Goal: Communication & Community: Answer question/provide support

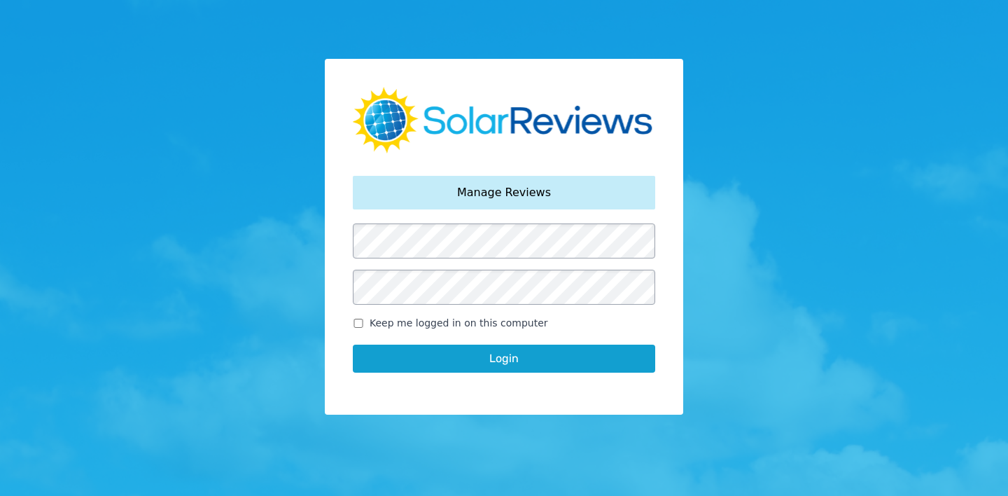
click at [353, 344] on button "Login" at bounding box center [504, 358] width 302 height 28
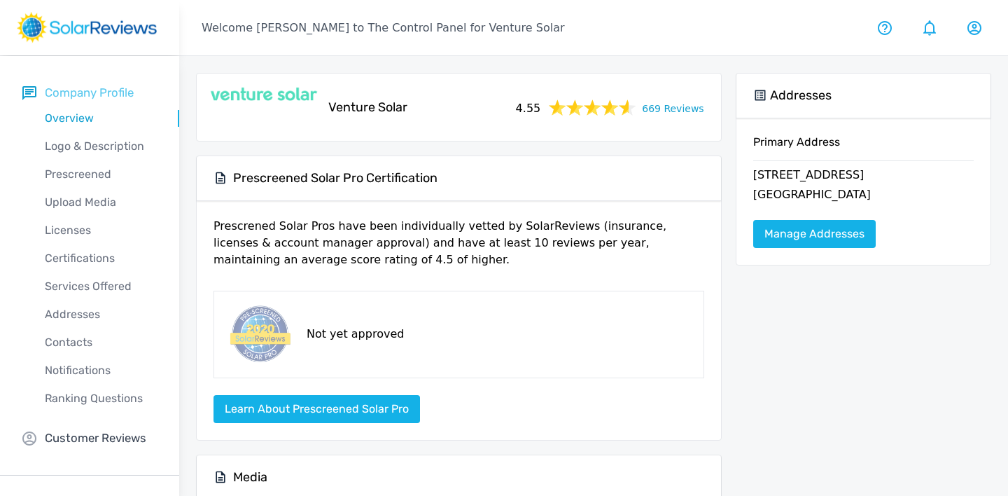
click at [95, 95] on p "Company Profile" at bounding box center [89, 93] width 89 height 18
click at [653, 110] on link "669 Reviews" at bounding box center [673, 108] width 62 height 18
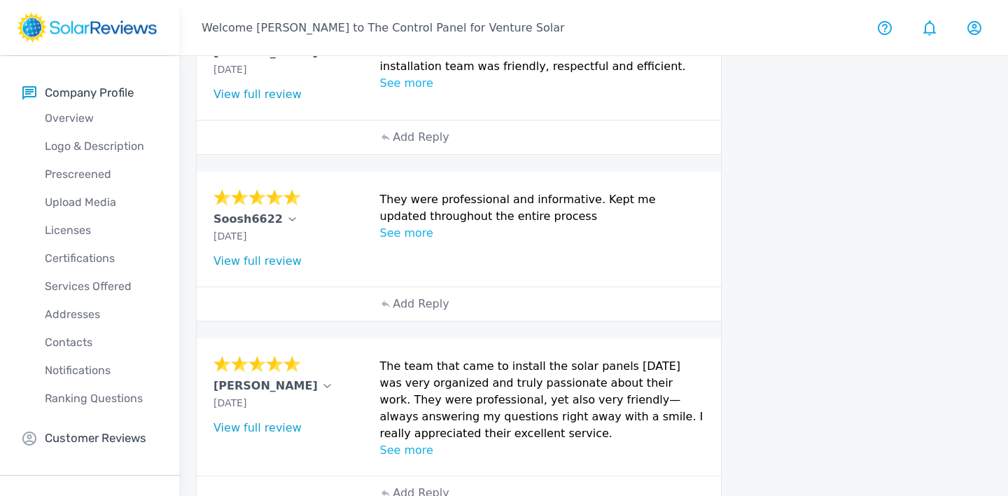
scroll to position [620, 0]
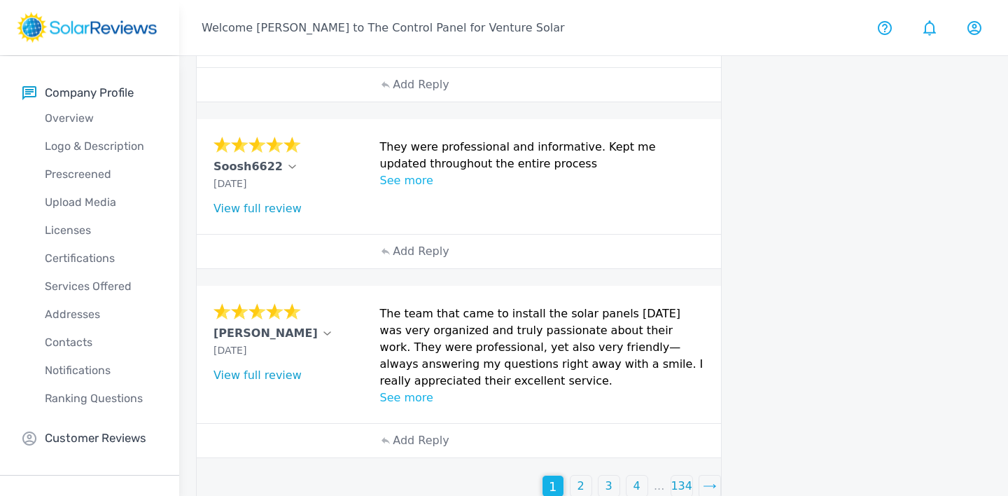
click at [579, 477] on p "2" at bounding box center [581, 485] width 7 height 17
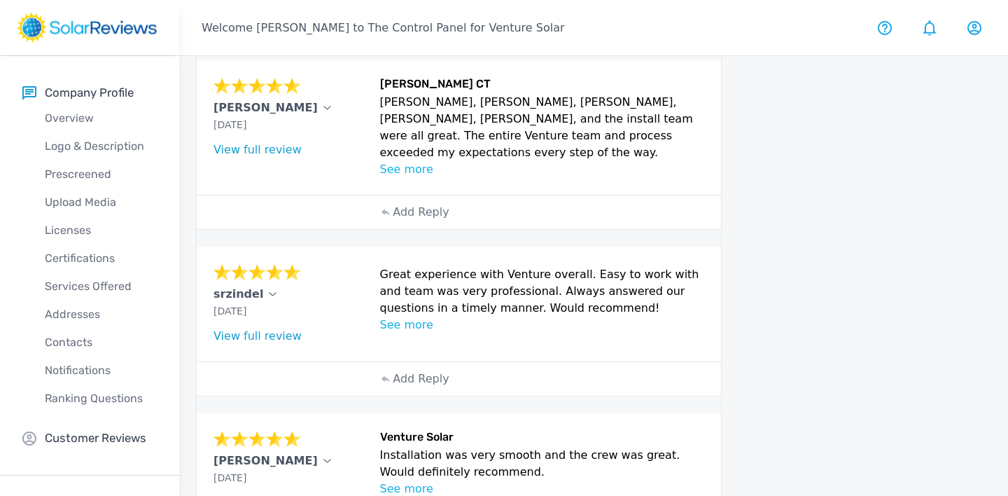
scroll to position [600, 0]
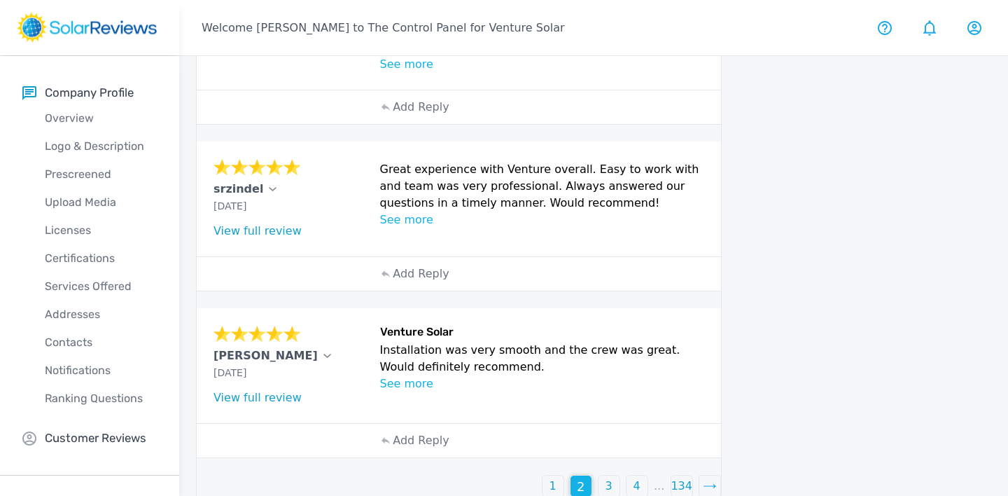
click at [611, 477] on p "3" at bounding box center [609, 485] width 7 height 17
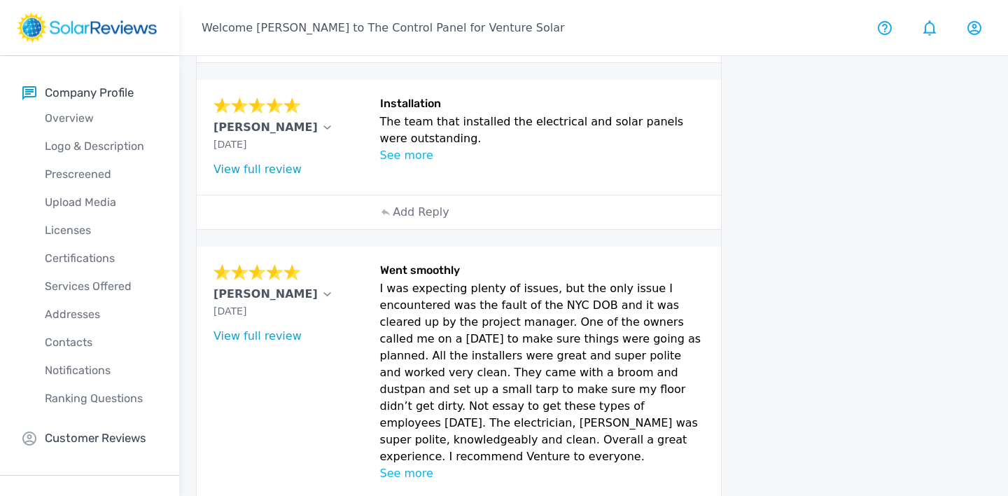
scroll to position [853, 0]
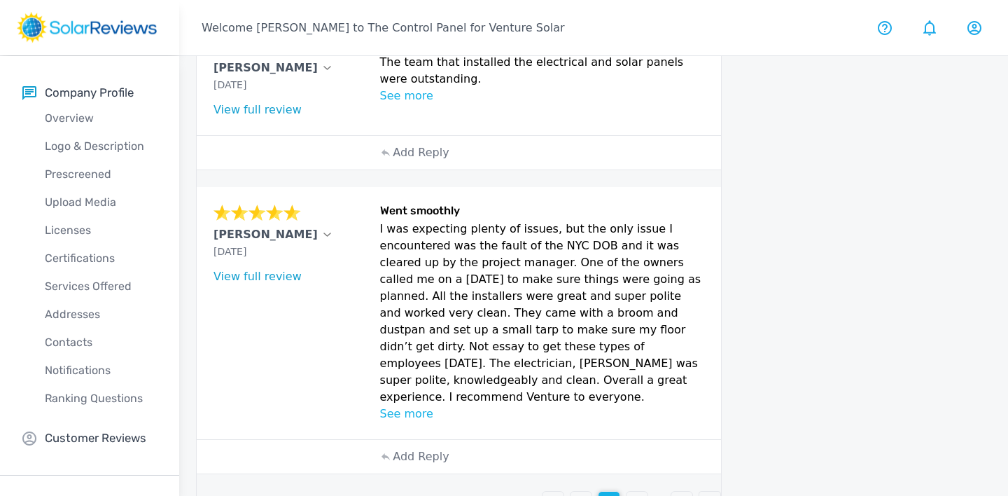
click at [634, 494] on p "4" at bounding box center [637, 502] width 7 height 17
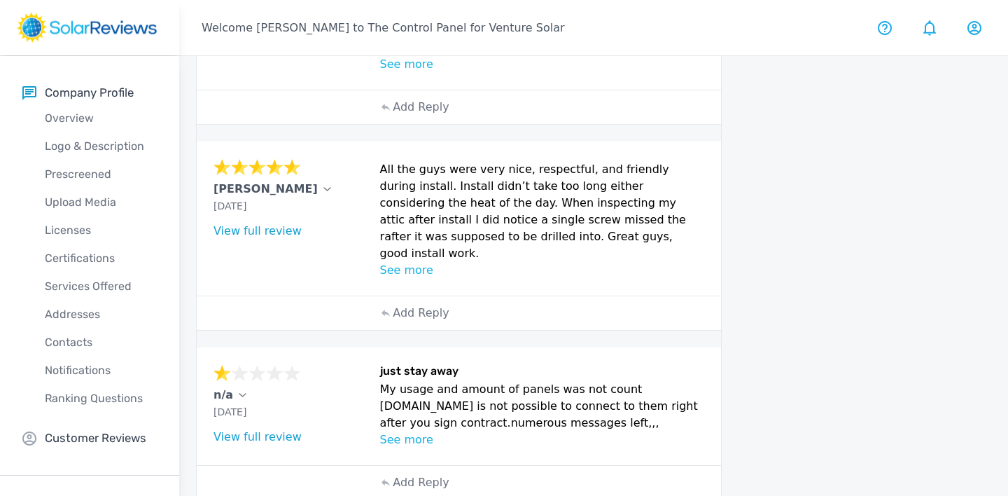
scroll to position [415, 0]
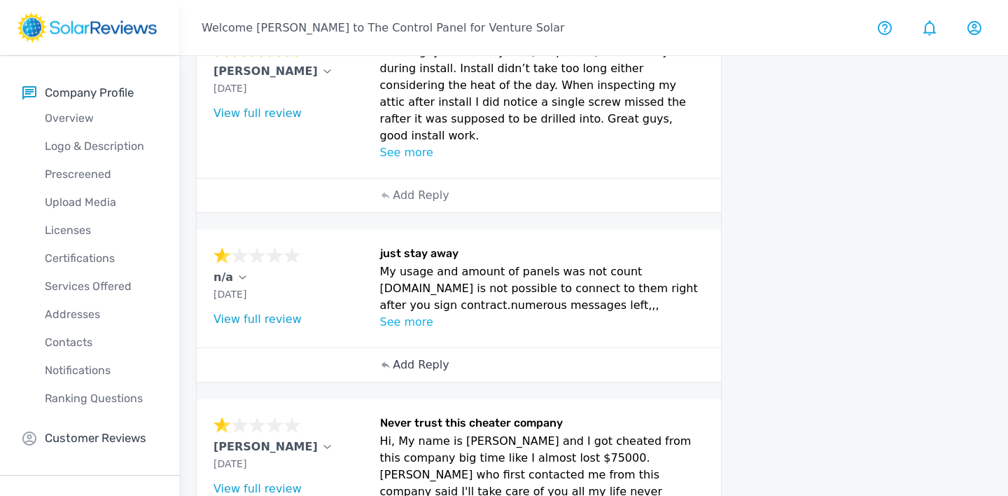
click at [424, 356] on p "Add Reply" at bounding box center [421, 364] width 56 height 17
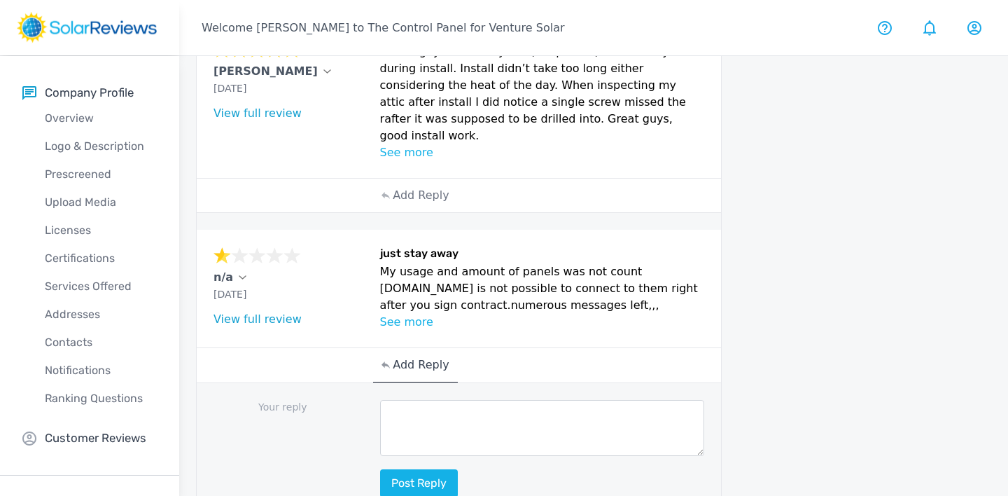
click at [400, 314] on p "See more" at bounding box center [542, 322] width 324 height 17
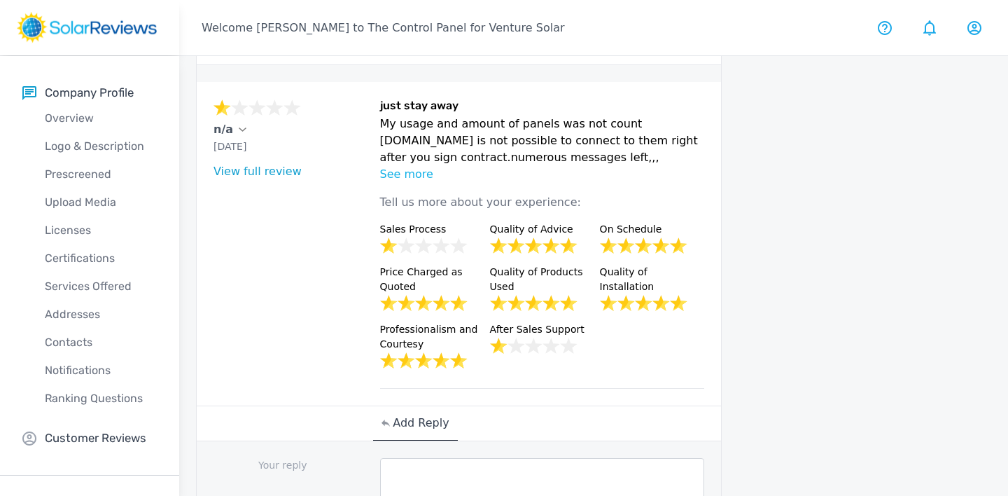
scroll to position [715, 0]
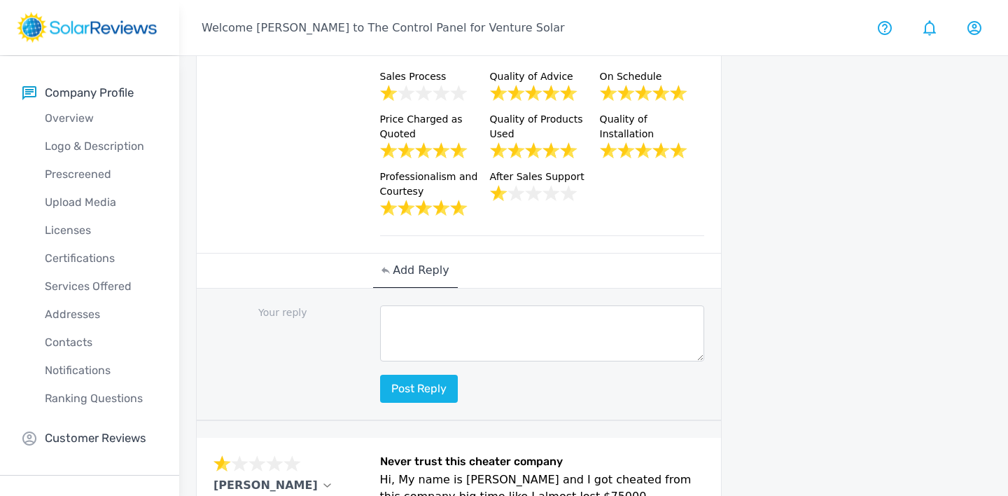
click at [483, 305] on textarea at bounding box center [542, 333] width 324 height 56
type textarea "H"
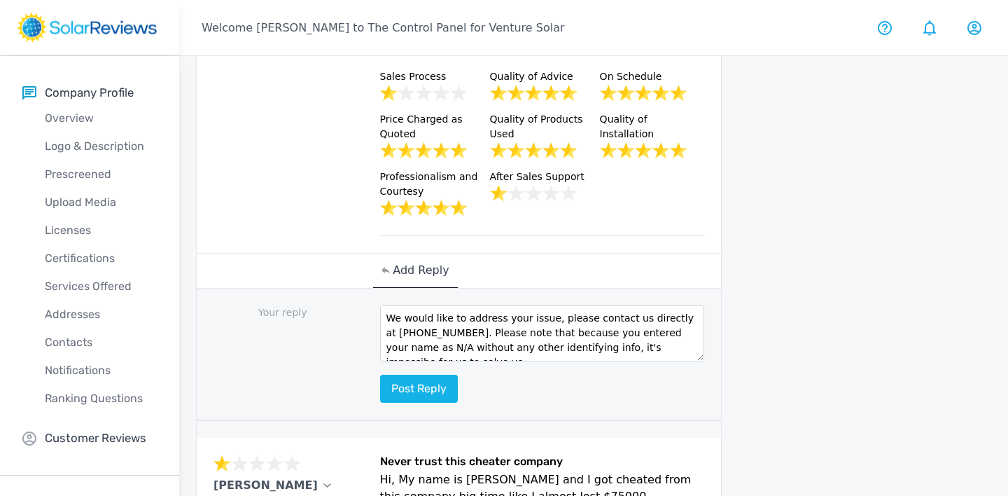
scroll to position [8, 0]
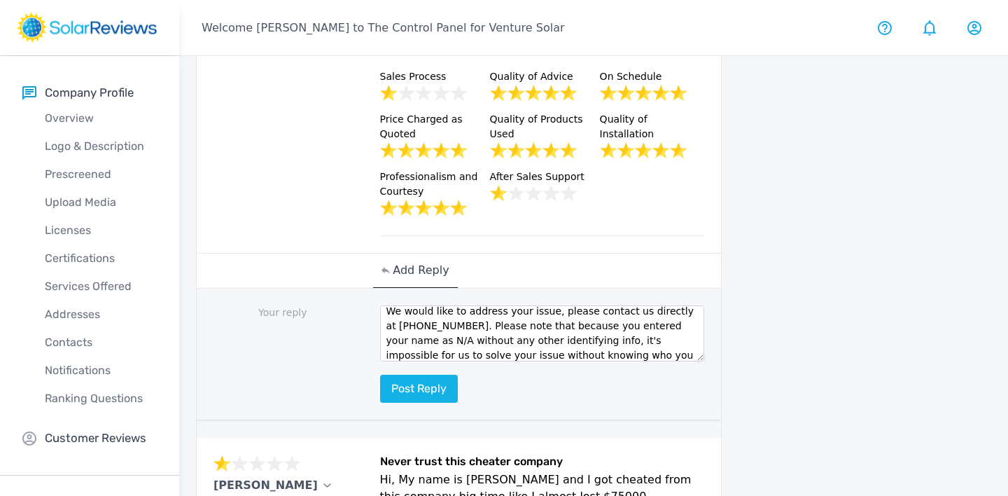
click at [599, 321] on textarea "We would like to address your issue, please contact us directly at [PHONE_NUMBE…" at bounding box center [542, 333] width 324 height 56
type textarea "We would like to address your issue, please contact us directly at [PHONE_NUMBE…"
click at [438, 375] on button "Post reply" at bounding box center [419, 389] width 78 height 28
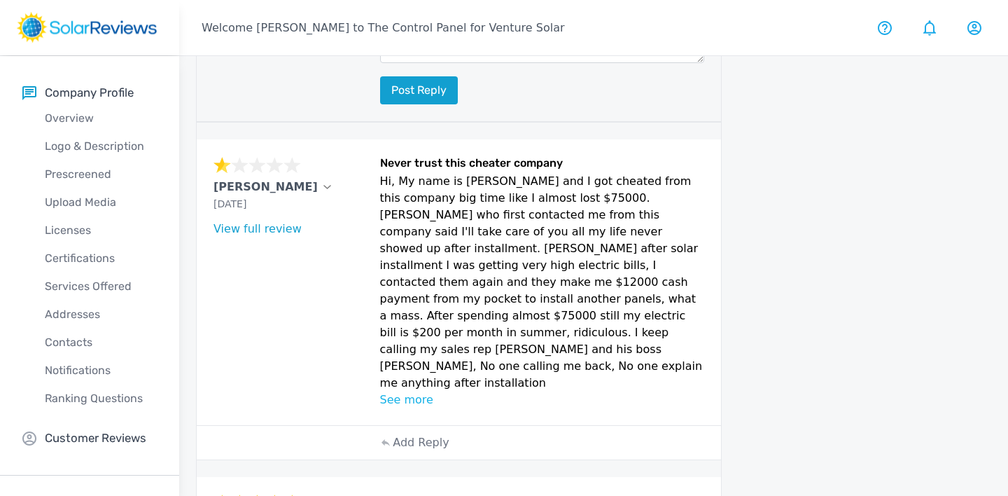
scroll to position [1263, 0]
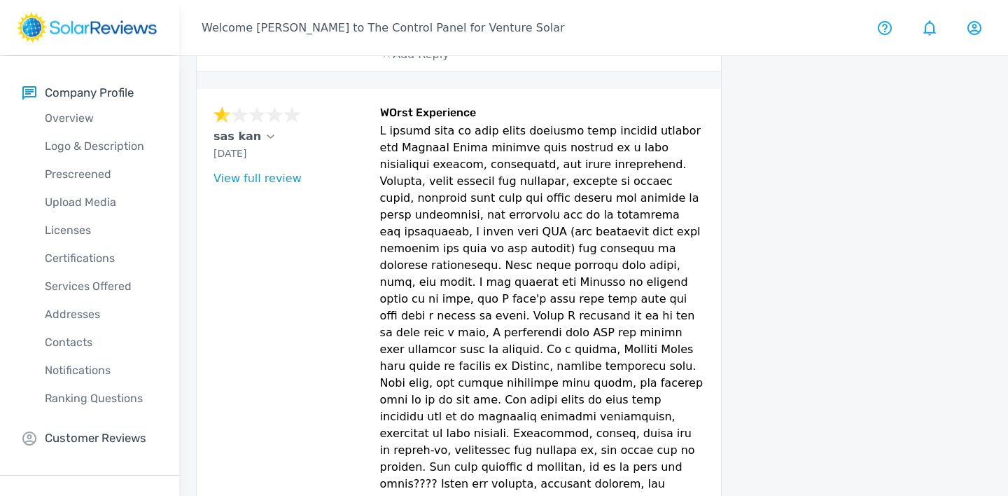
scroll to position [1134, 0]
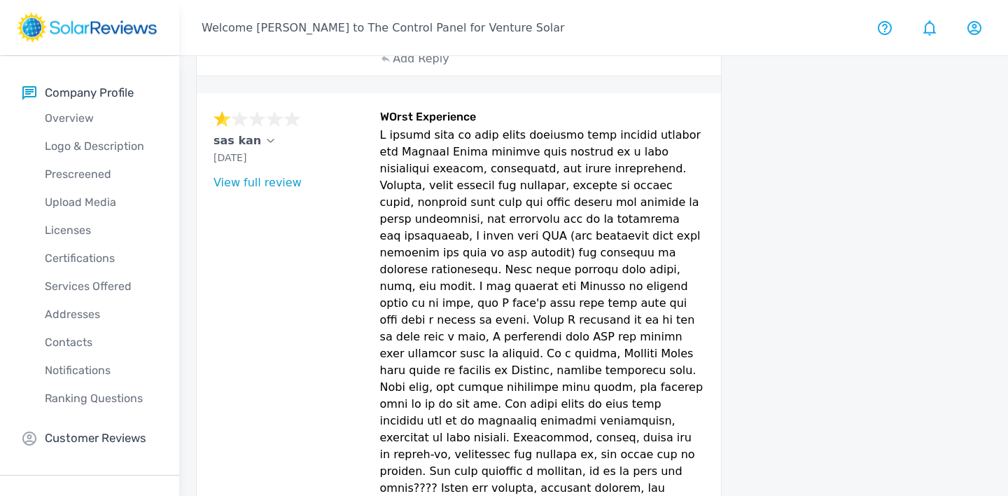
click at [263, 176] on link "View full review" at bounding box center [258, 182] width 88 height 13
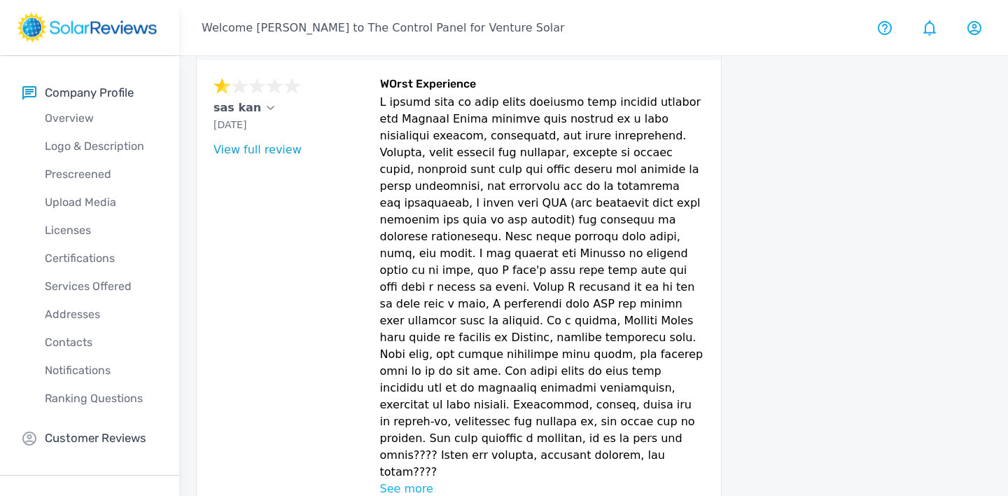
scroll to position [1175, 0]
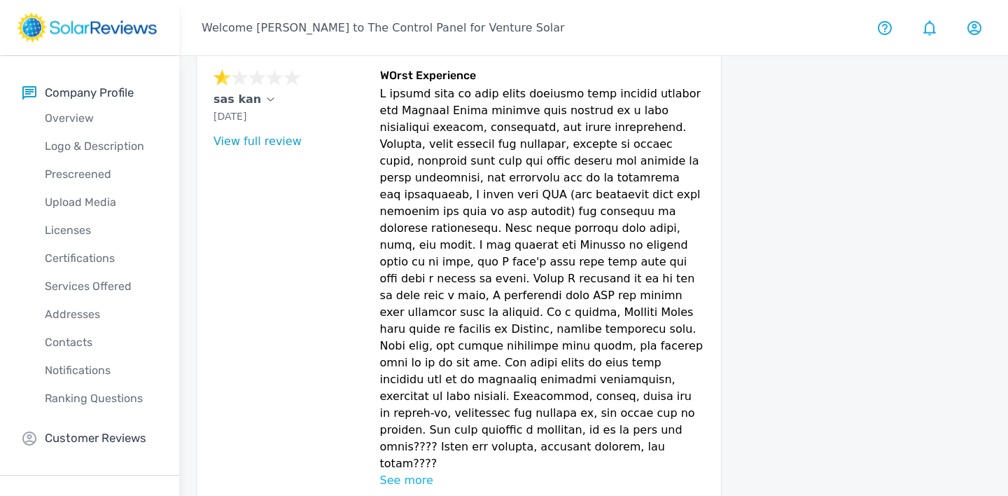
click at [432, 472] on p "See more" at bounding box center [542, 480] width 324 height 17
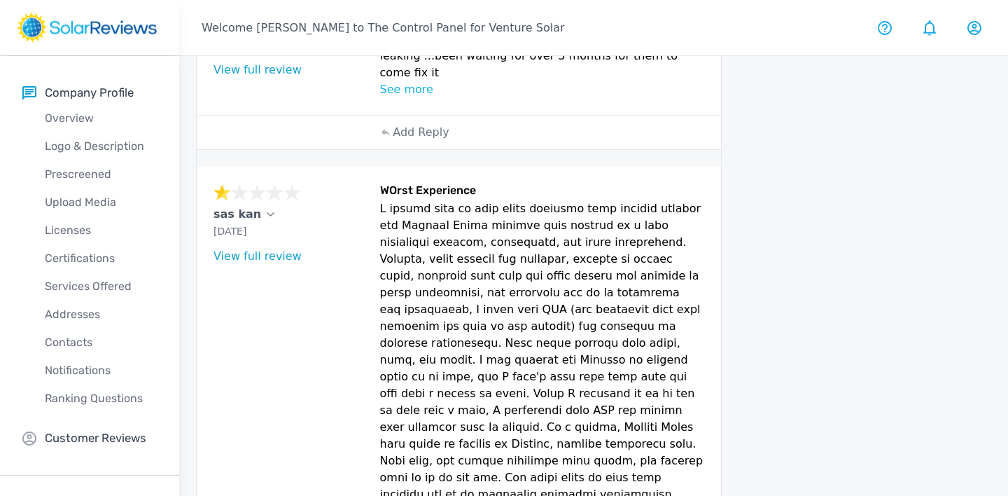
scroll to position [1068, 0]
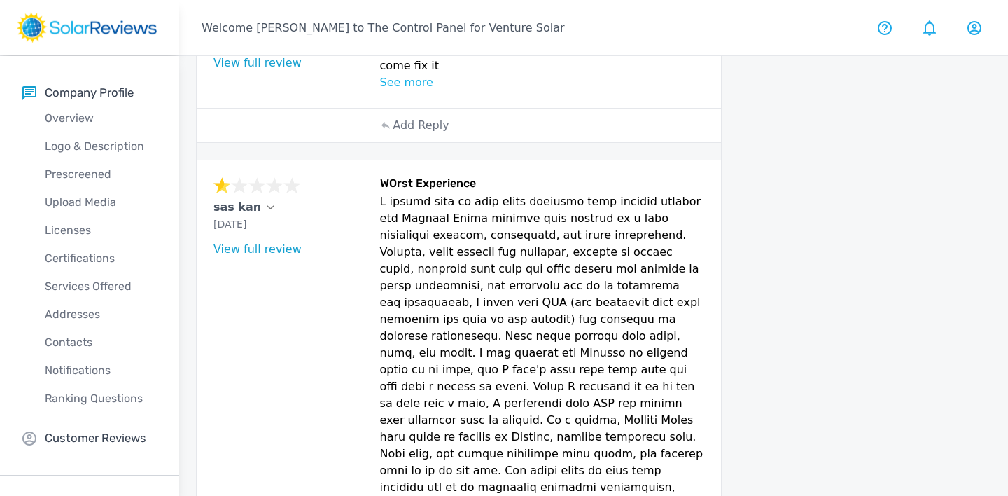
click at [249, 176] on div "sas kan [DATE] What type of installation was this? no answer What year was your…" at bounding box center [293, 489] width 158 height 626
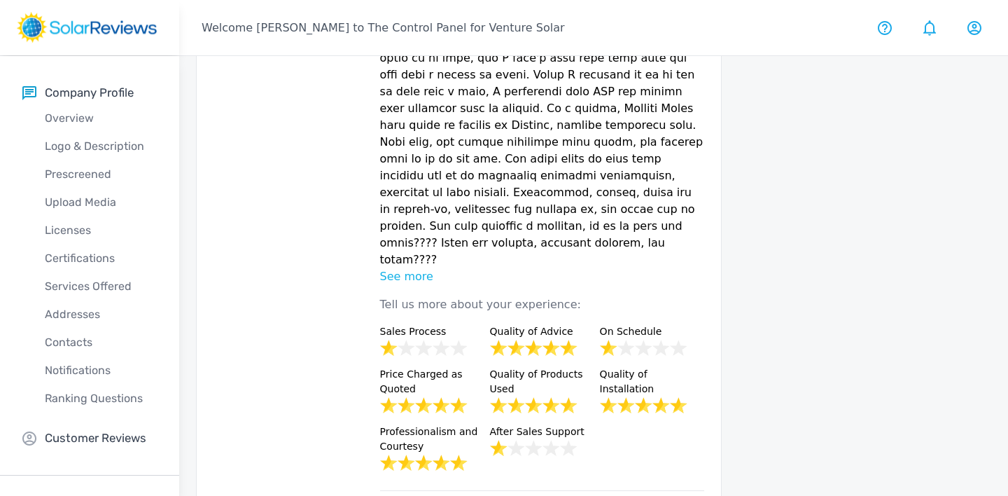
scroll to position [1373, 0]
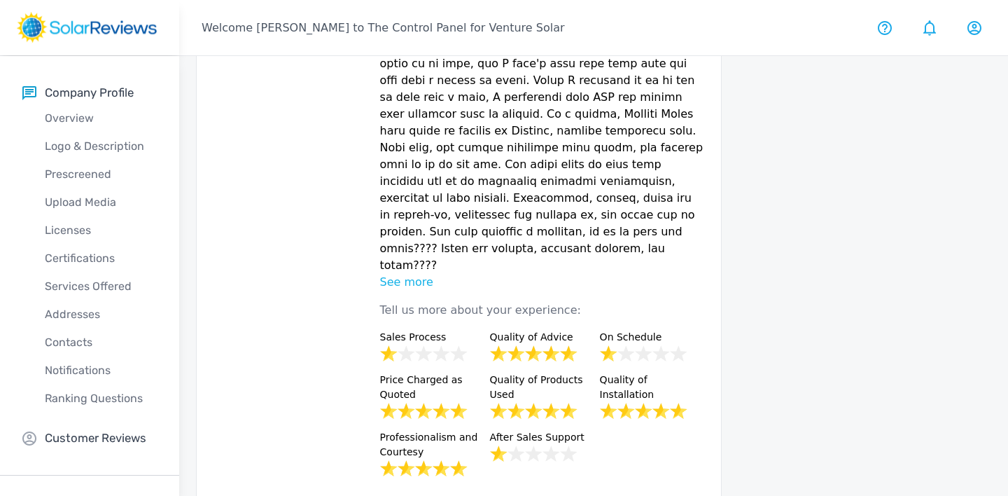
click at [403, 274] on p "See more" at bounding box center [542, 282] width 324 height 17
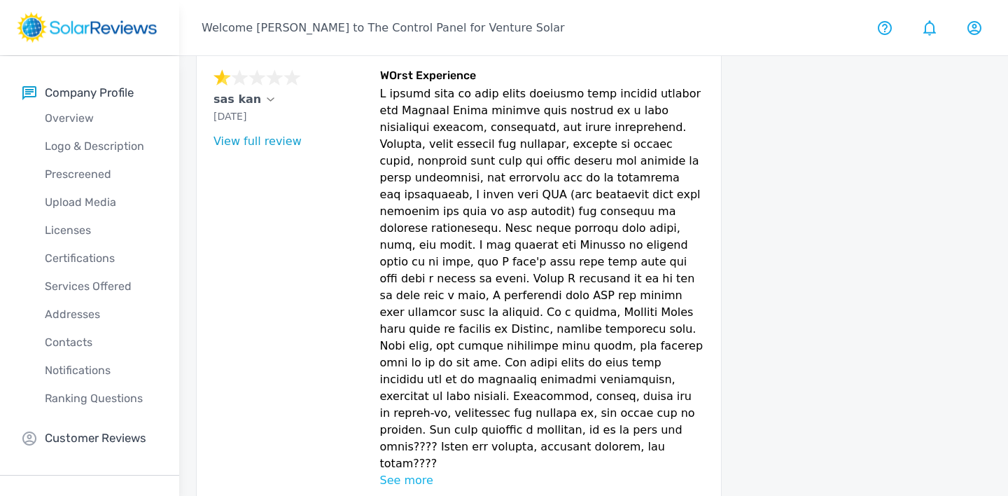
click at [424, 472] on p "See more" at bounding box center [542, 480] width 324 height 17
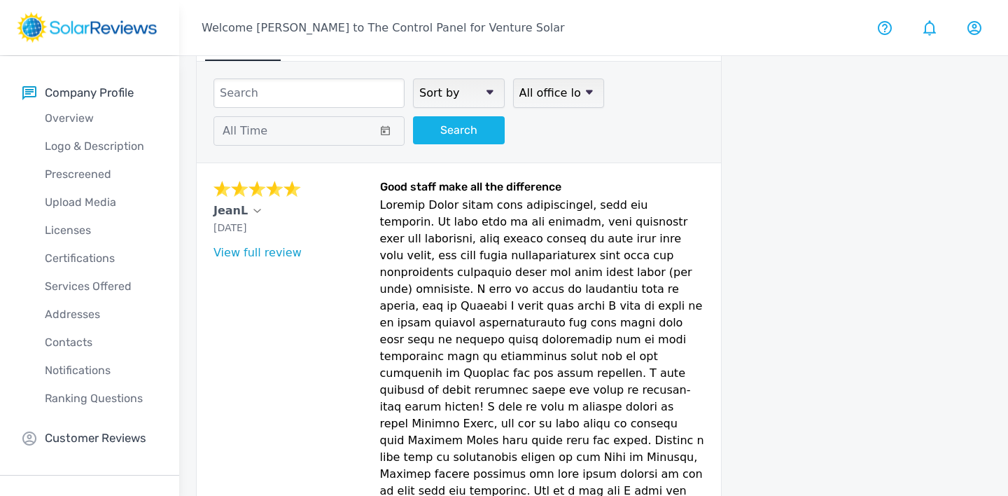
scroll to position [0, 0]
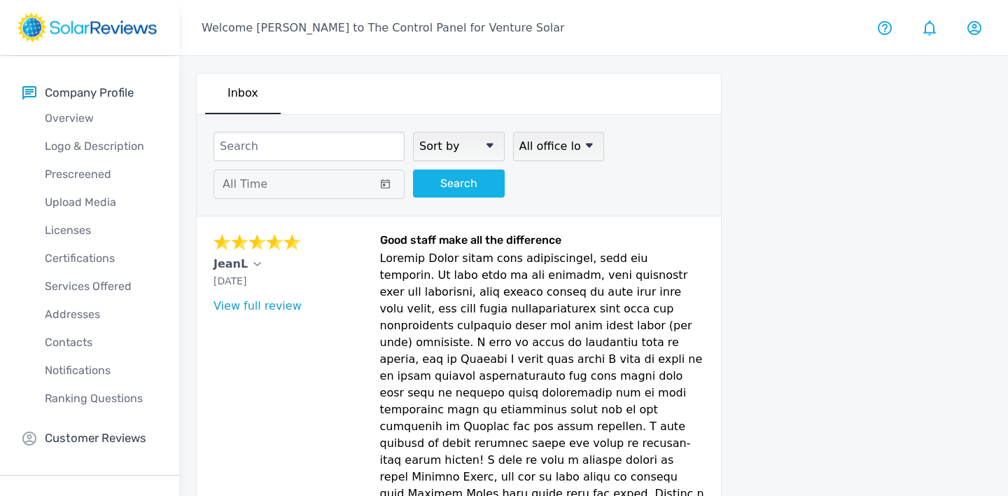
click at [109, 25] on rect at bounding box center [87, 27] width 140 height 31
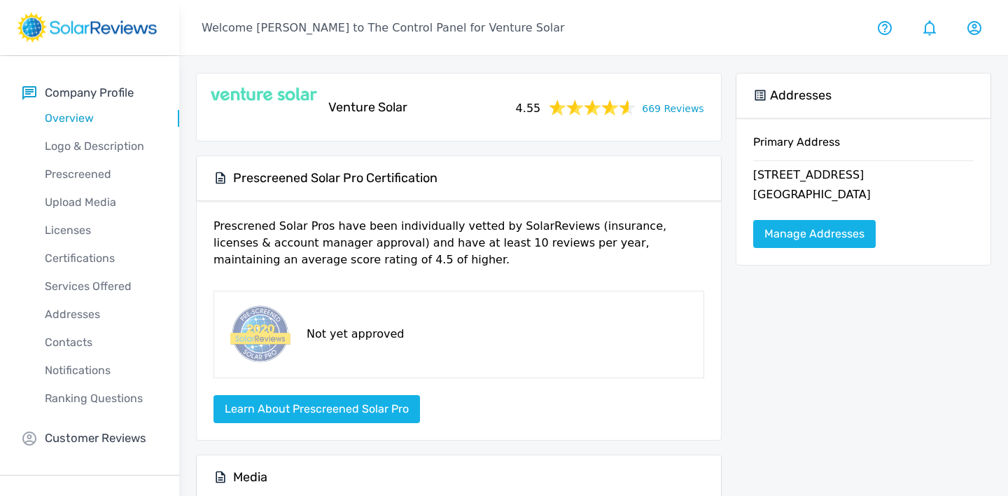
click at [664, 107] on link "669 Reviews" at bounding box center [673, 108] width 62 height 18
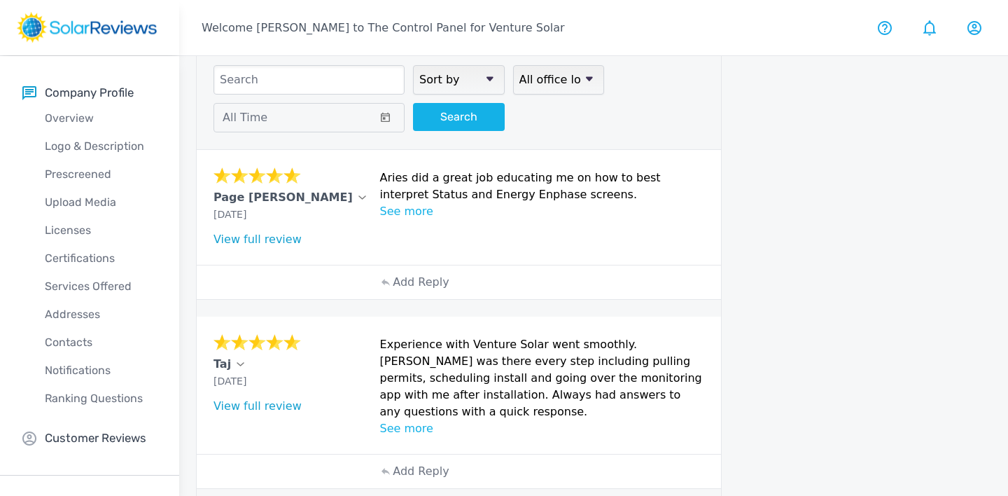
scroll to position [199, 0]
